Goal: Register for event/course

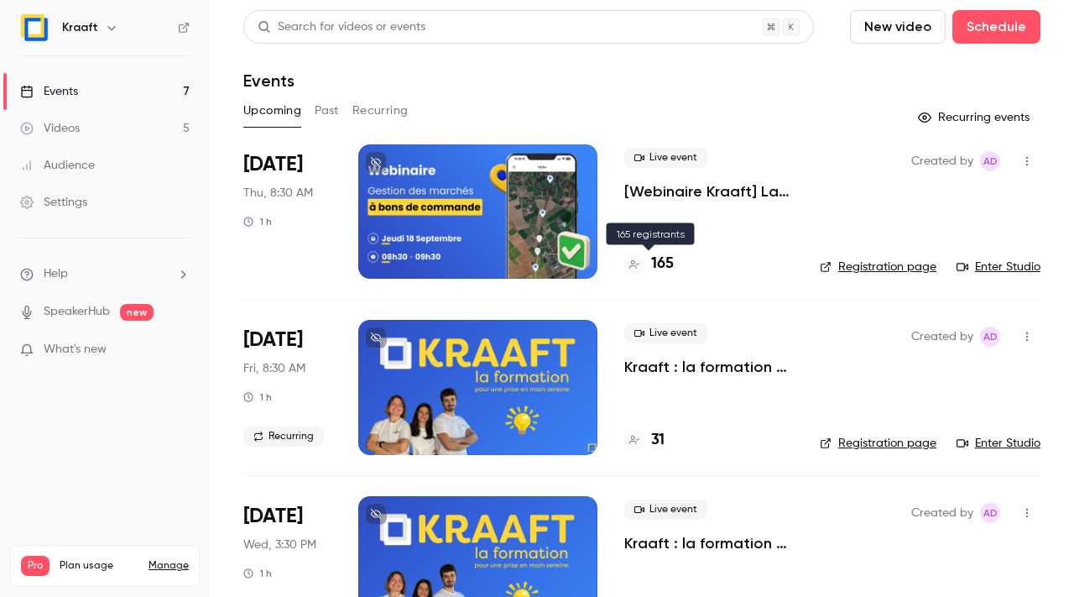
click at [667, 268] on h4 "165" at bounding box center [662, 264] width 23 height 23
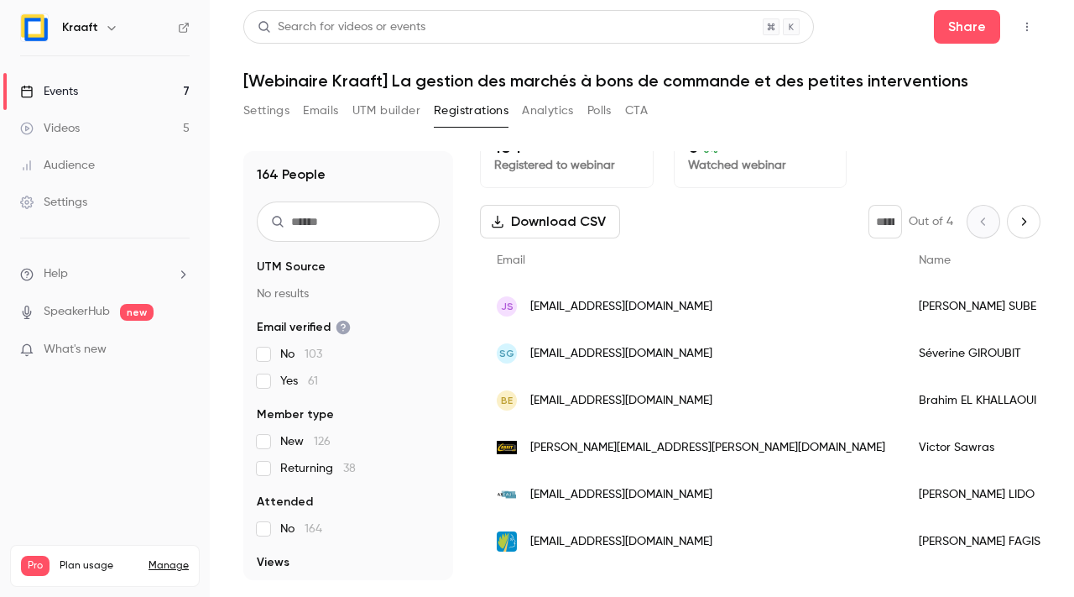
scroll to position [27, 0]
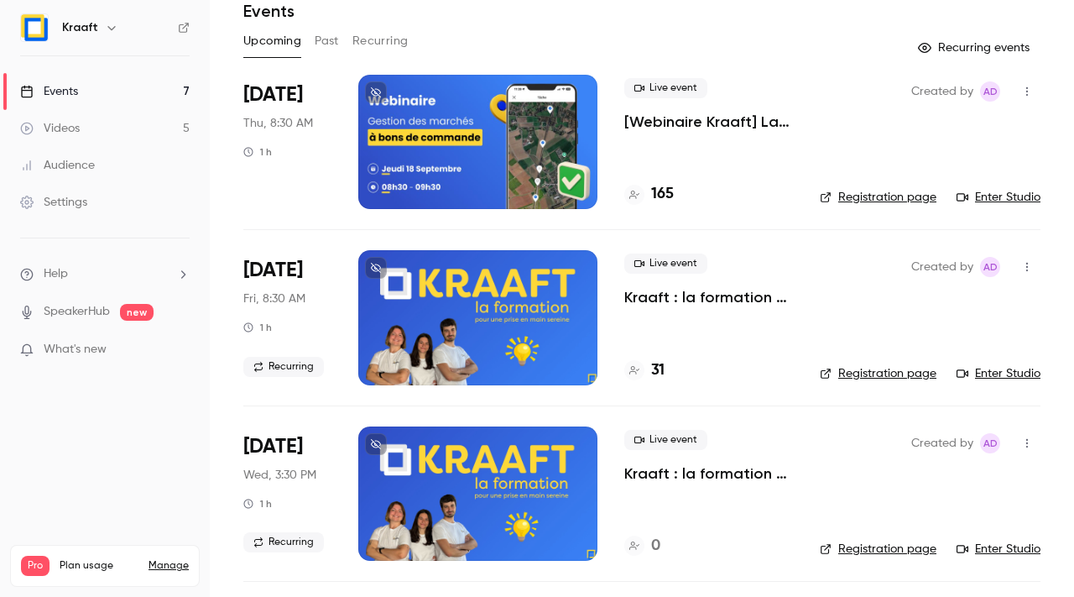
scroll to position [76, 0]
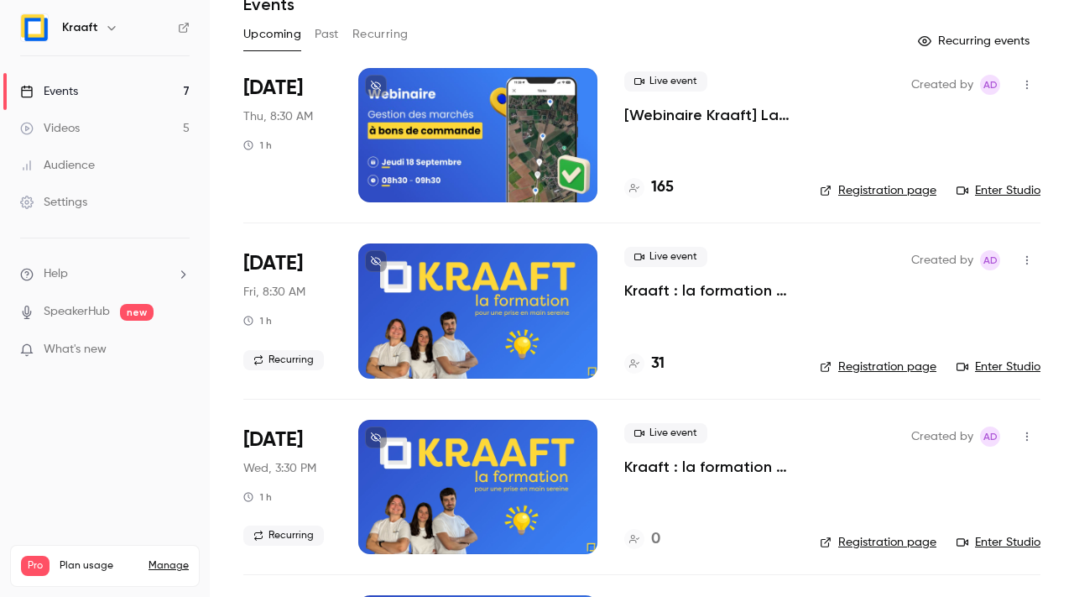
click at [652, 359] on h4 "31" at bounding box center [657, 363] width 13 height 23
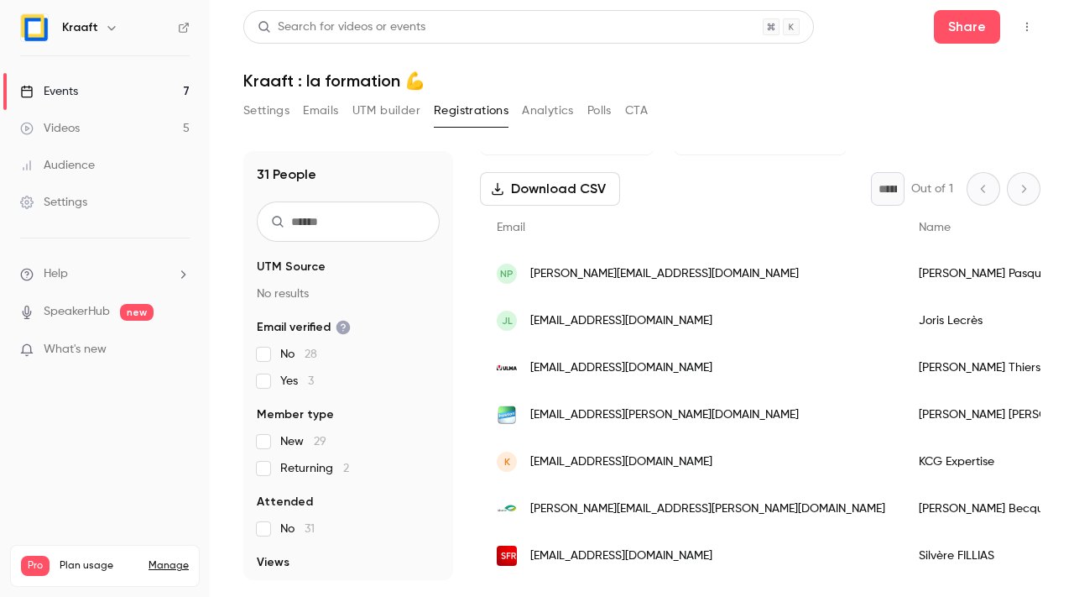
scroll to position [19, 0]
